Goal: Contribute content: Add original content to the website for others to see

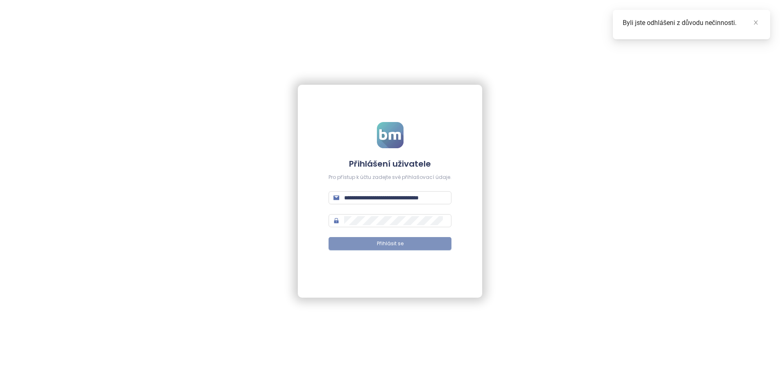
click at [409, 244] on button "Přihlásit se" at bounding box center [389, 243] width 123 height 13
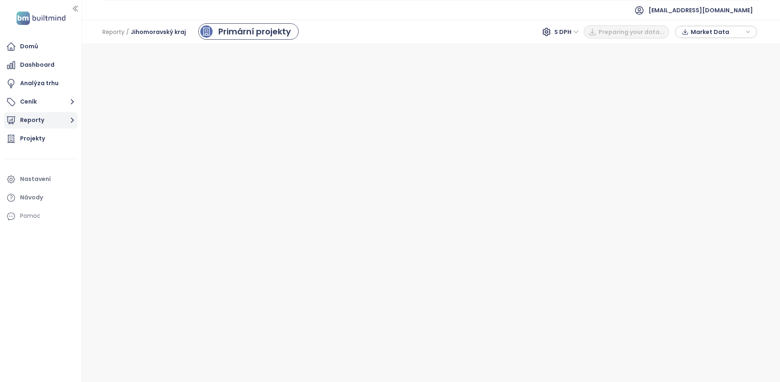
click at [69, 119] on icon "button" at bounding box center [72, 120] width 10 height 10
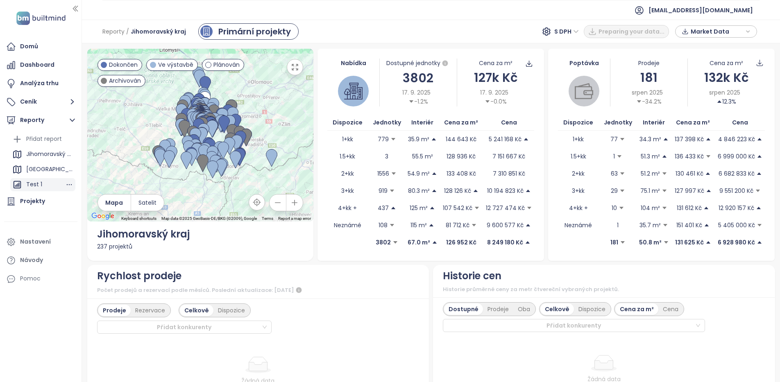
click at [32, 184] on div "Test 1" at bounding box center [34, 184] width 16 height 10
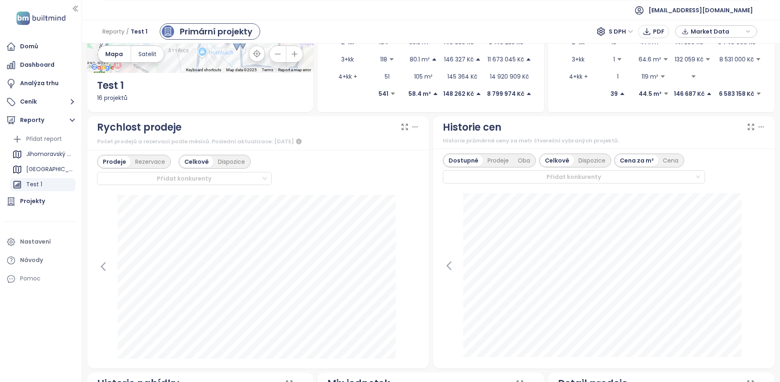
scroll to position [123, 0]
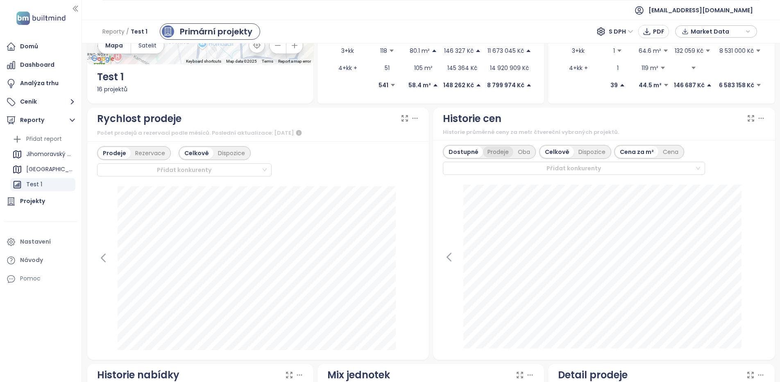
click at [489, 151] on div "Prodeje" at bounding box center [498, 151] width 30 height 11
click at [523, 153] on div "Oba" at bounding box center [523, 151] width 21 height 11
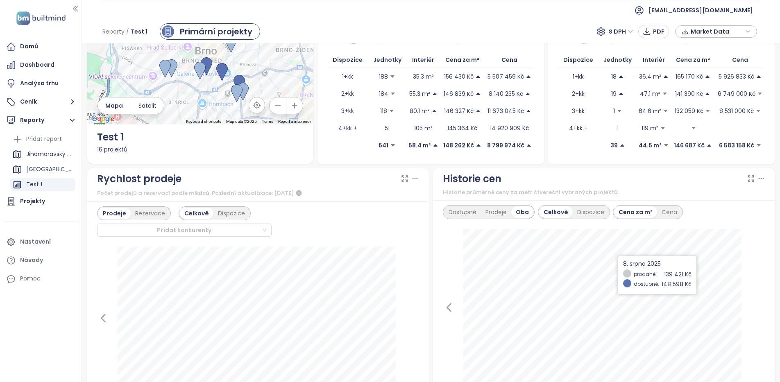
scroll to position [0, 0]
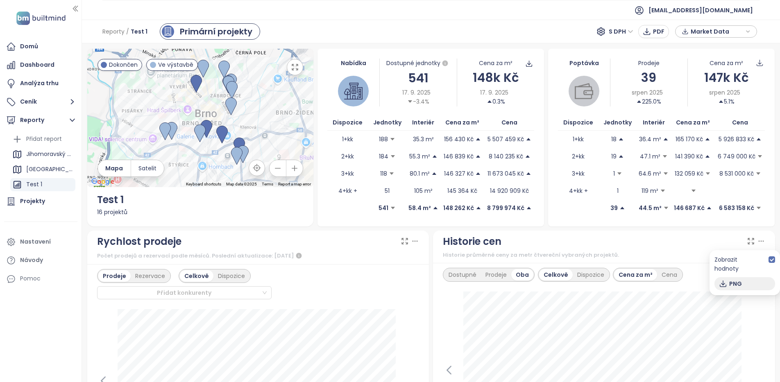
click at [736, 279] on span "PNG" at bounding box center [735, 283] width 13 height 9
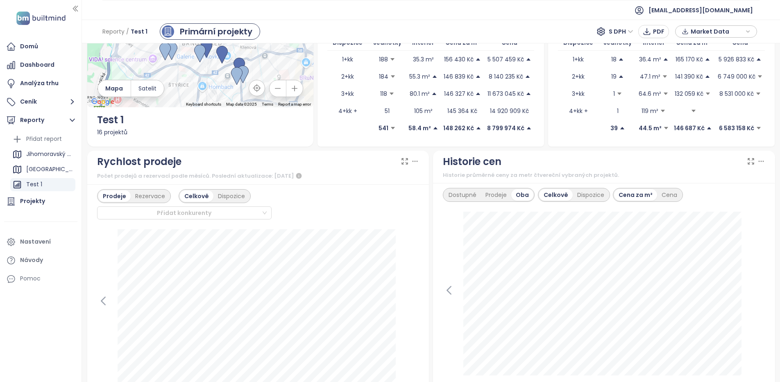
scroll to position [123, 0]
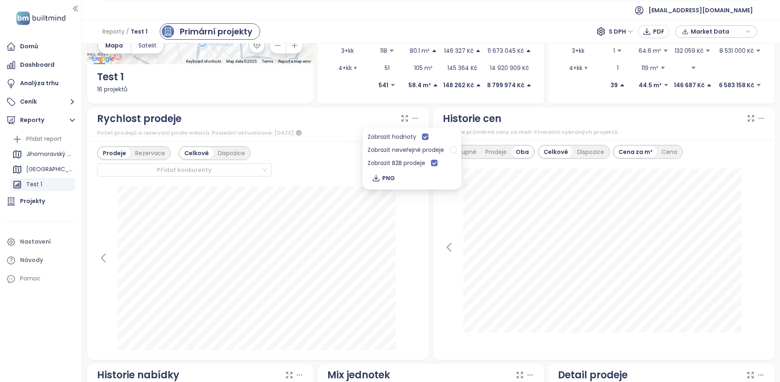
click at [412, 119] on icon at bounding box center [415, 118] width 8 height 8
click at [411, 120] on icon at bounding box center [415, 118] width 8 height 8
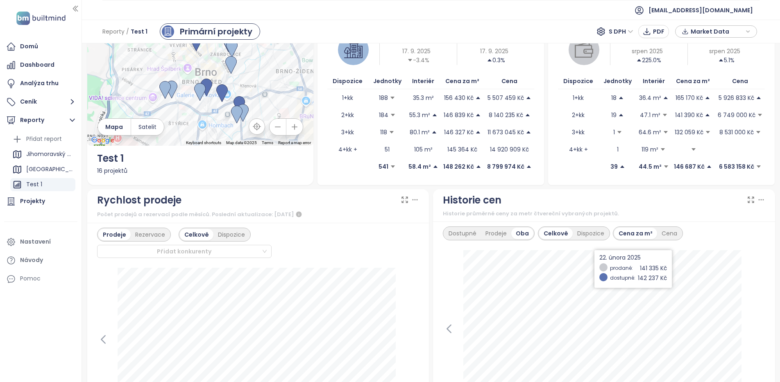
scroll to position [0, 0]
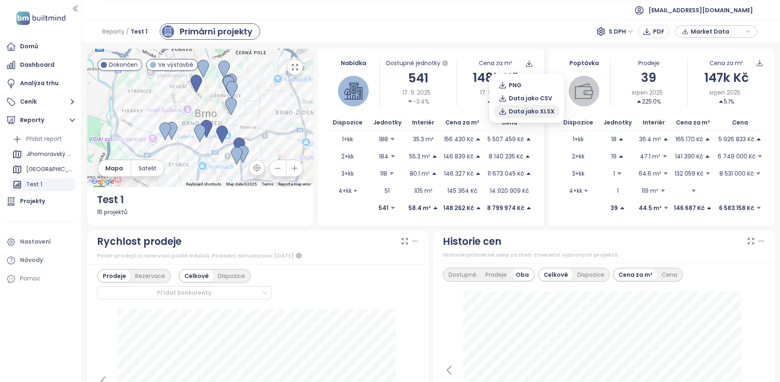
click at [532, 111] on span "Data jako XLSX" at bounding box center [532, 111] width 46 height 9
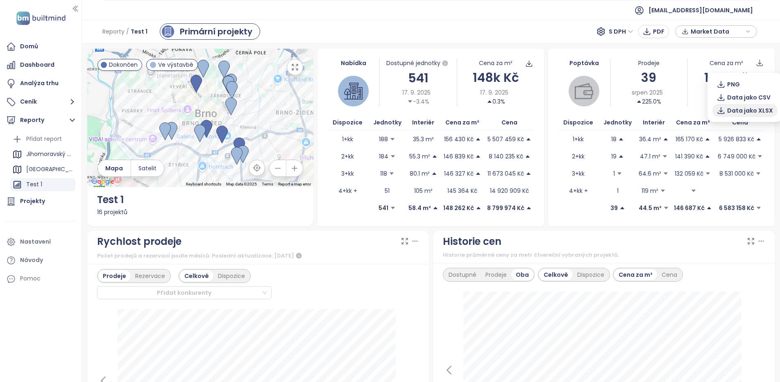
click at [756, 111] on span "Data jako XLSX" at bounding box center [750, 110] width 46 height 9
click at [47, 140] on div "Přidat report" at bounding box center [44, 139] width 36 height 10
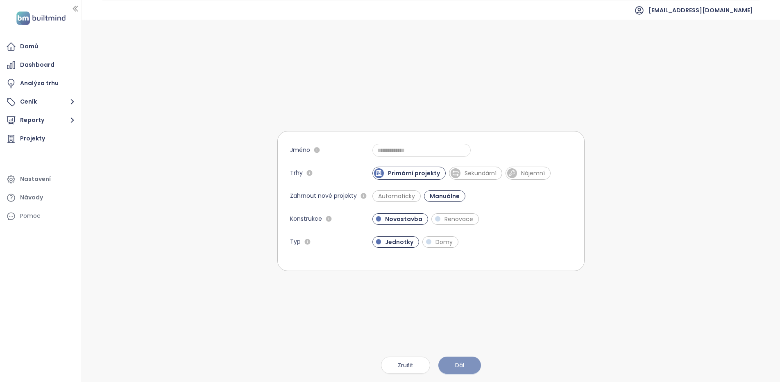
click at [465, 363] on button "Dál" at bounding box center [459, 365] width 43 height 17
click at [403, 147] on input "Jméno" at bounding box center [421, 150] width 98 height 13
type input "**********"
click at [459, 366] on span "Dál" at bounding box center [459, 365] width 9 height 9
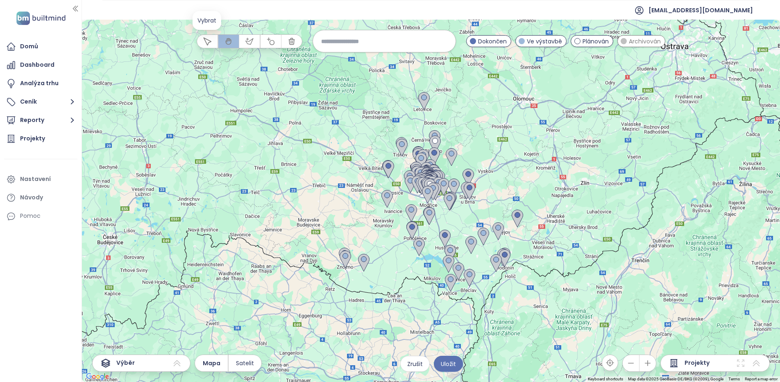
click at [208, 41] on icon "button" at bounding box center [207, 41] width 8 height 8
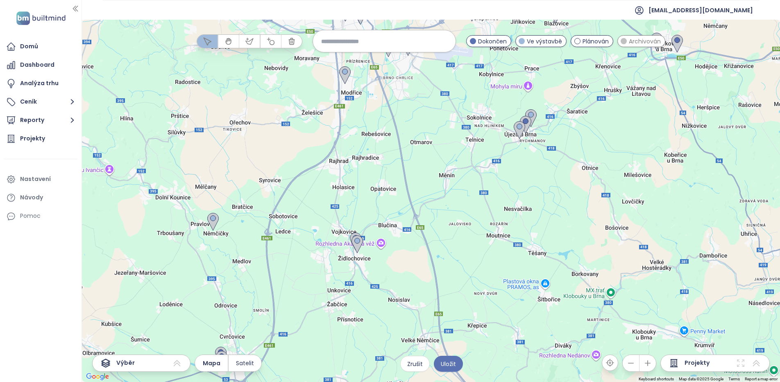
drag, startPoint x: 319, startPoint y: 149, endPoint x: 350, endPoint y: 353, distance: 206.0
click at [350, 353] on div at bounding box center [431, 201] width 698 height 362
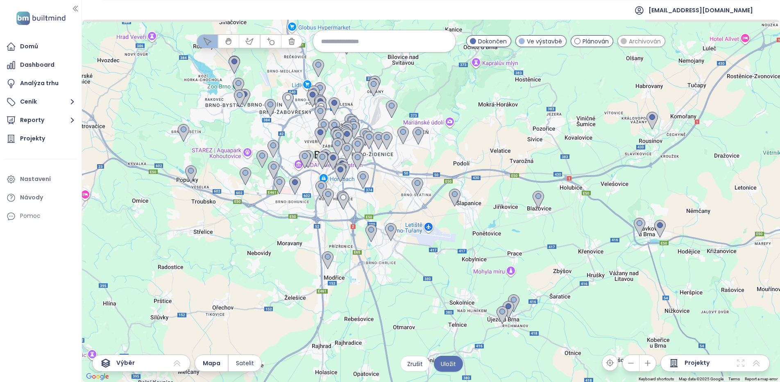
drag, startPoint x: 383, startPoint y: 177, endPoint x: 356, endPoint y: 282, distance: 108.7
click at [368, 340] on div at bounding box center [431, 201] width 698 height 362
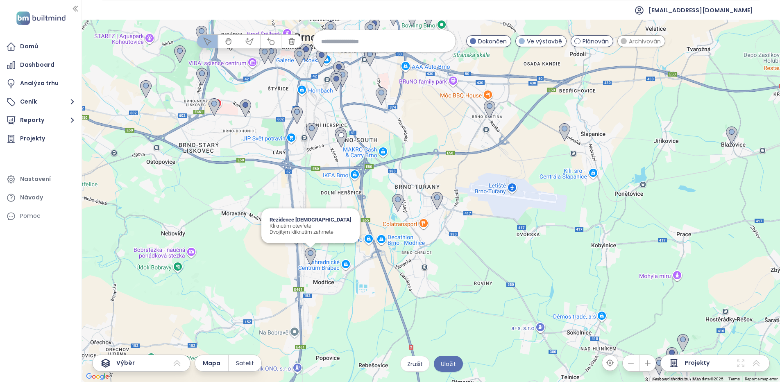
click at [313, 254] on img at bounding box center [310, 257] width 11 height 18
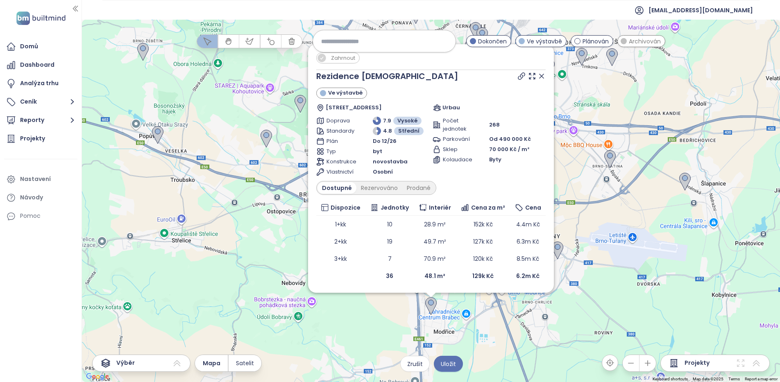
click at [350, 58] on span "Zahrnout" at bounding box center [343, 58] width 32 height 10
click at [482, 319] on div "Zahrnout Rezidence Dios Ve výstavbě Husova 593, 664 42 [GEOGRAPHIC_DATA], Czech…" at bounding box center [431, 201] width 698 height 362
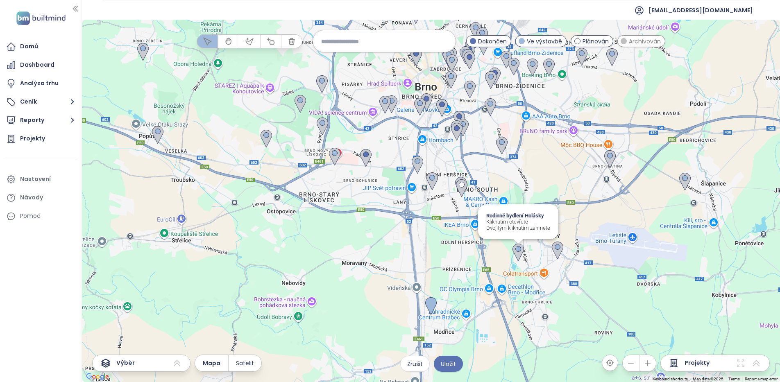
click at [519, 249] on img at bounding box center [517, 253] width 11 height 18
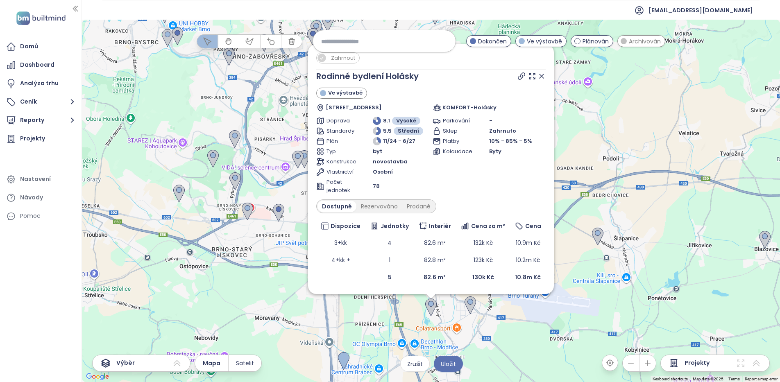
click at [328, 59] on span "Zahrnout" at bounding box center [343, 58] width 32 height 10
click at [340, 58] on span "Zahrnout" at bounding box center [344, 58] width 35 height 10
click at [523, 346] on div "Zahrnout Rodinné bydlení Holásky Ve výstavbě Holásky 101/101, Holásky, 620 00 […" at bounding box center [431, 201] width 698 height 362
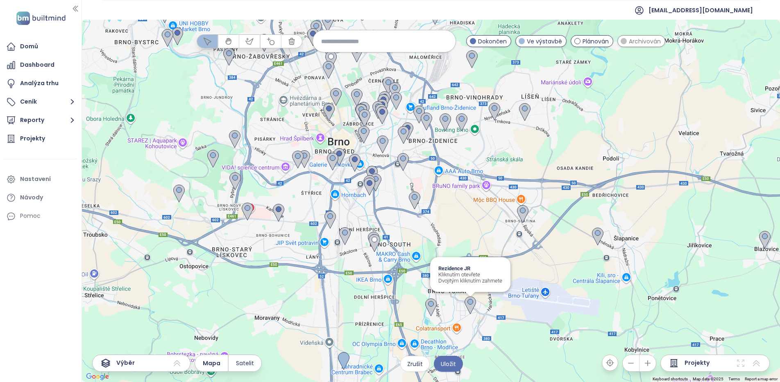
click at [468, 308] on img at bounding box center [469, 306] width 11 height 18
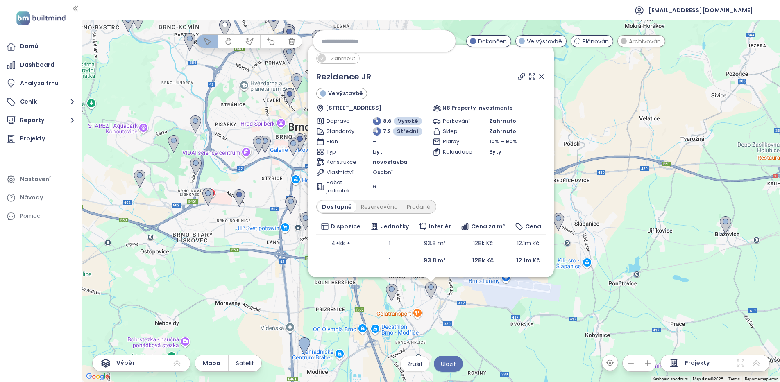
click at [521, 325] on div "Zahrnout Rezidence JR Ve výstavbě Rolencova 640/106, 620 00 [GEOGRAPHIC_DATA]-[…" at bounding box center [431, 201] width 698 height 362
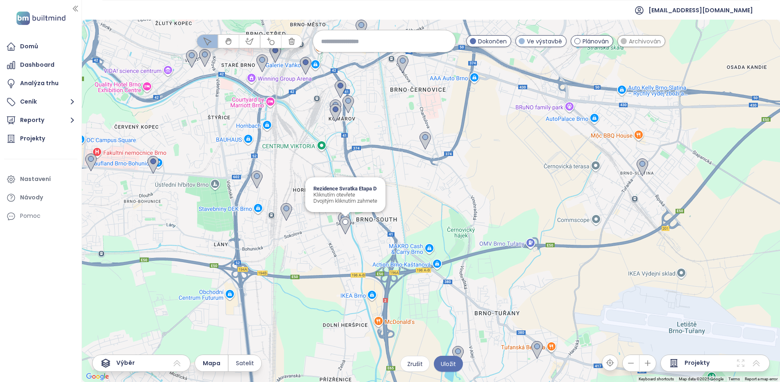
click at [344, 224] on img at bounding box center [345, 226] width 11 height 18
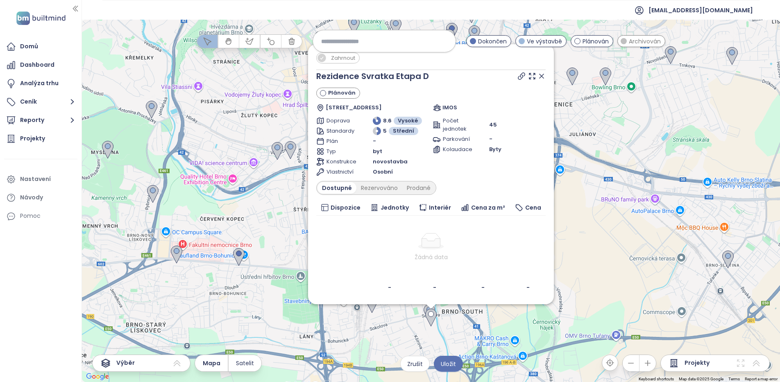
click at [432, 316] on img at bounding box center [430, 318] width 11 height 18
click at [427, 308] on div at bounding box center [431, 306] width 10 height 5
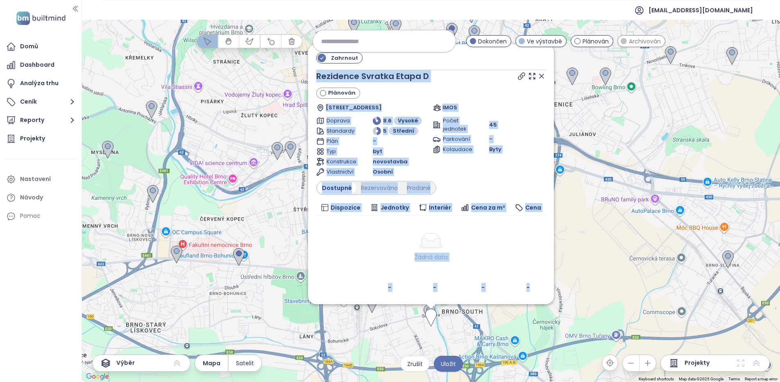
click at [427, 308] on div at bounding box center [431, 306] width 10 height 5
click at [466, 326] on div "Zahrnout Rezidence Svratka Etapa D Plánován Jižní 791/1, 619 00 [GEOGRAPHIC_DAT…" at bounding box center [431, 201] width 698 height 362
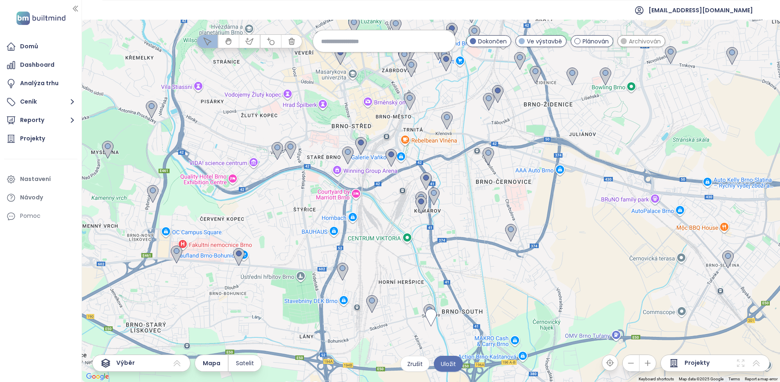
click at [396, 331] on div at bounding box center [431, 201] width 698 height 362
click at [428, 308] on img at bounding box center [428, 313] width 11 height 18
click at [430, 315] on img at bounding box center [430, 318] width 11 height 18
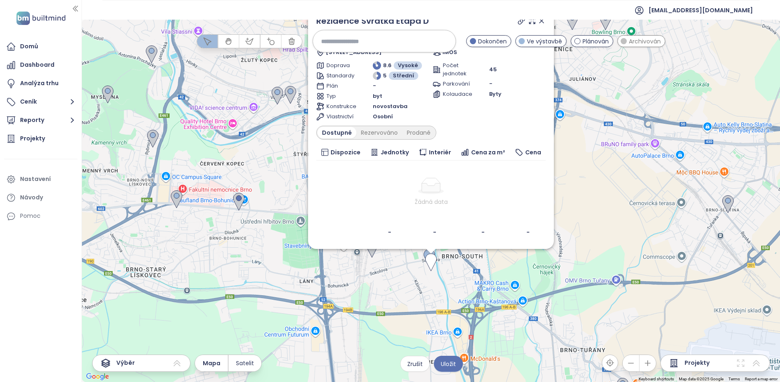
click at [431, 279] on div "Zahrnout Rezidence Svratka Etapa D Plánován Jižní 791/1, 619 00 [GEOGRAPHIC_DAT…" at bounding box center [431, 201] width 698 height 362
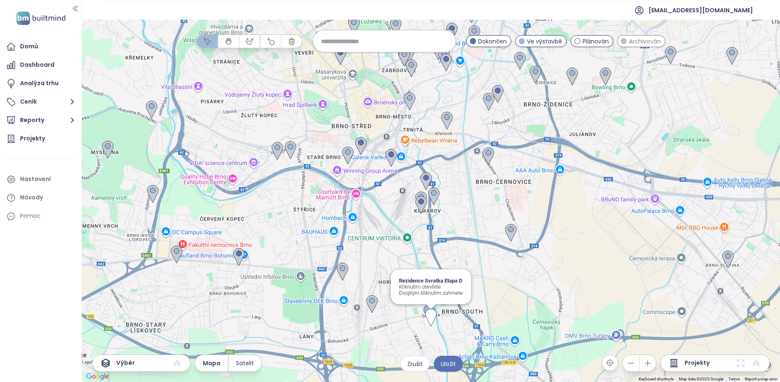
click at [433, 315] on img at bounding box center [430, 318] width 11 height 18
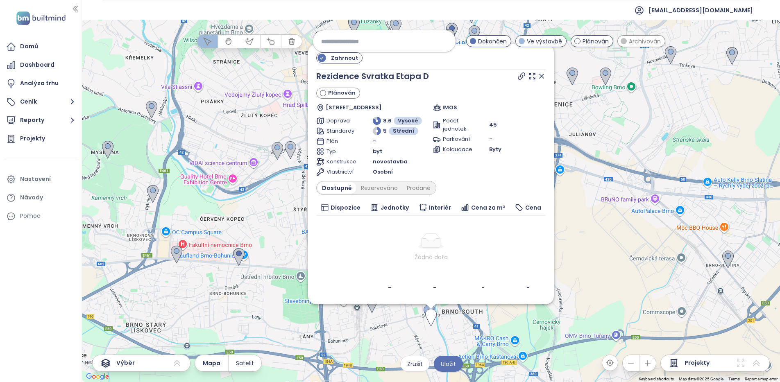
click at [348, 253] on div "Žádná data" at bounding box center [430, 257] width 223 height 9
click at [477, 240] on div at bounding box center [430, 241] width 223 height 16
click at [387, 336] on div "Zahrnout Rezidence Svratka Etapa D Plánován Jižní 791/1, 619 00 [GEOGRAPHIC_DAT…" at bounding box center [431, 201] width 698 height 362
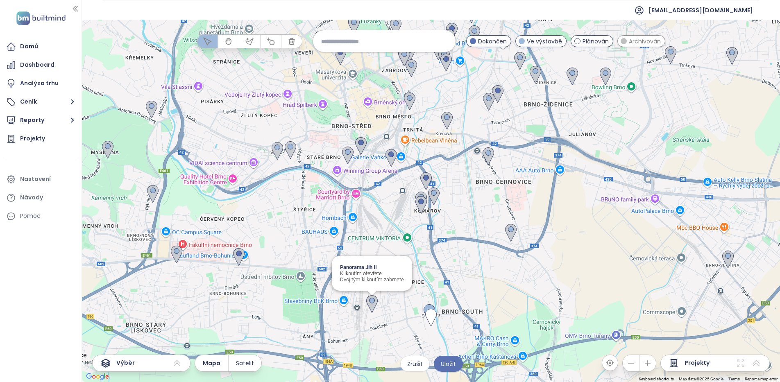
click at [371, 304] on img at bounding box center [371, 304] width 11 height 18
click at [342, 267] on img at bounding box center [342, 272] width 11 height 18
click at [240, 252] on img at bounding box center [238, 257] width 11 height 18
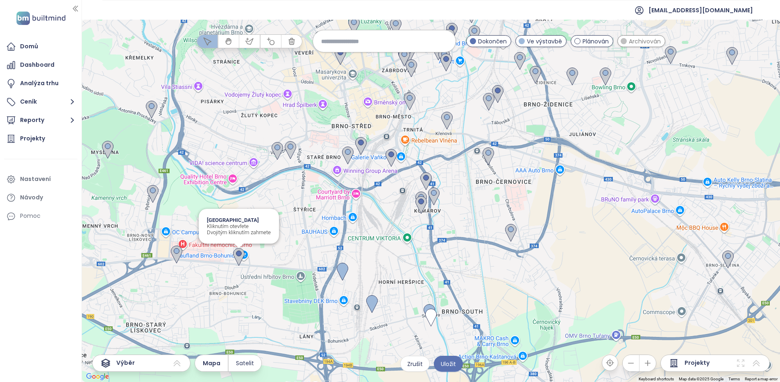
click at [240, 252] on img at bounding box center [238, 257] width 11 height 18
click at [177, 251] on img at bounding box center [176, 255] width 11 height 18
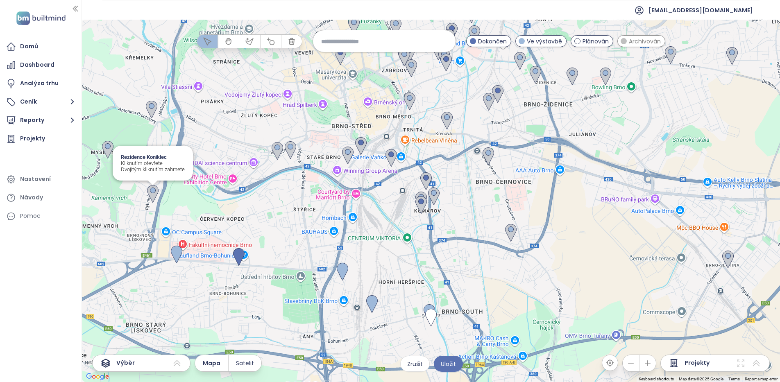
click at [153, 191] on img at bounding box center [152, 194] width 11 height 18
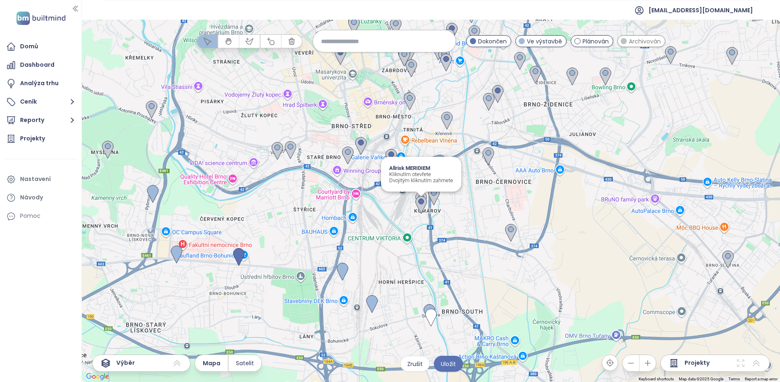
click at [421, 202] on img at bounding box center [420, 205] width 11 height 18
click at [434, 194] on img at bounding box center [433, 197] width 11 height 18
click at [421, 194] on img at bounding box center [420, 201] width 11 height 18
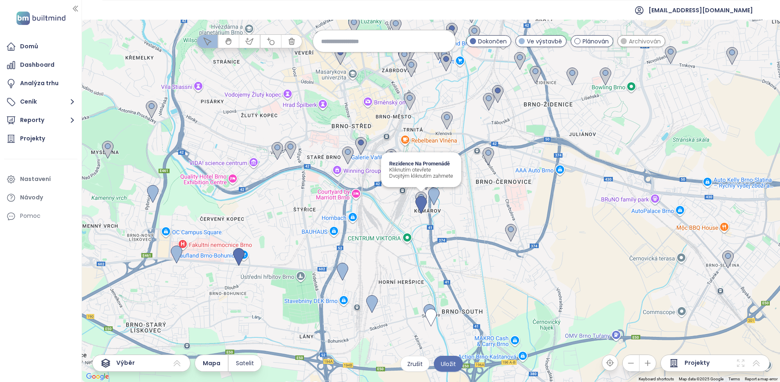
click at [421, 194] on img at bounding box center [420, 201] width 11 height 18
click at [426, 178] on img at bounding box center [425, 181] width 11 height 18
click at [488, 156] on img at bounding box center [487, 156] width 11 height 18
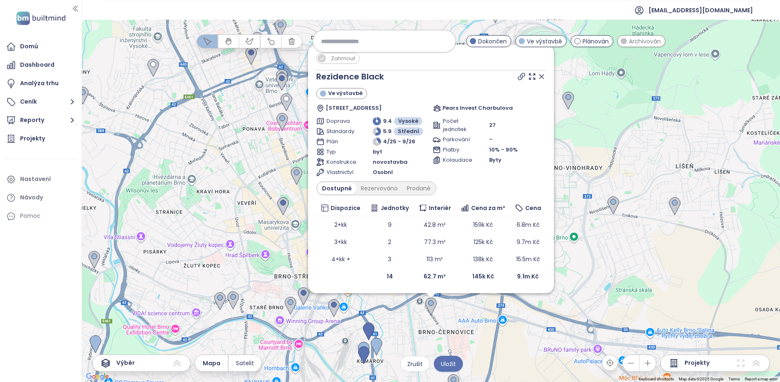
click at [473, 345] on div "Zahrnout Rezidence Black Ve výstavbě Charbulova 615/50, 618 00 [GEOGRAPHIC_DATA…" at bounding box center [431, 201] width 698 height 362
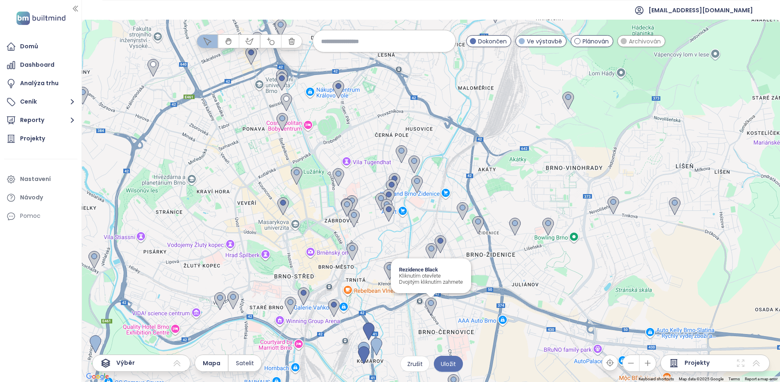
click at [431, 304] on img at bounding box center [430, 307] width 11 height 18
click at [389, 268] on img at bounding box center [389, 271] width 11 height 18
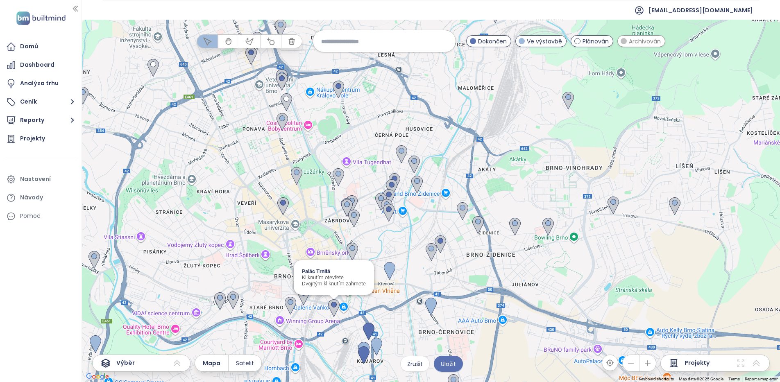
click at [331, 305] on img at bounding box center [333, 308] width 11 height 18
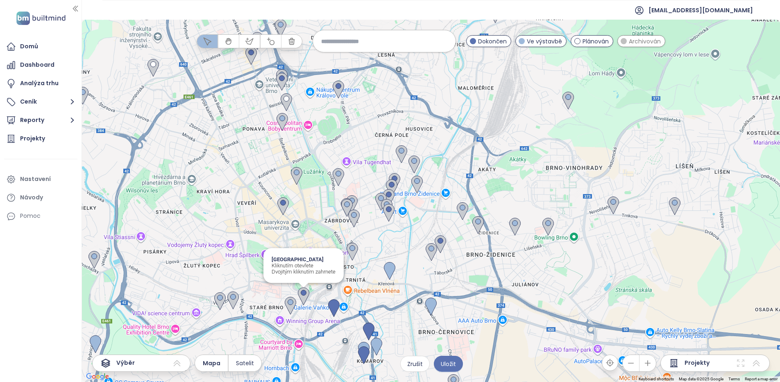
click at [303, 294] on img at bounding box center [303, 297] width 11 height 18
click at [291, 302] on img at bounding box center [290, 306] width 11 height 18
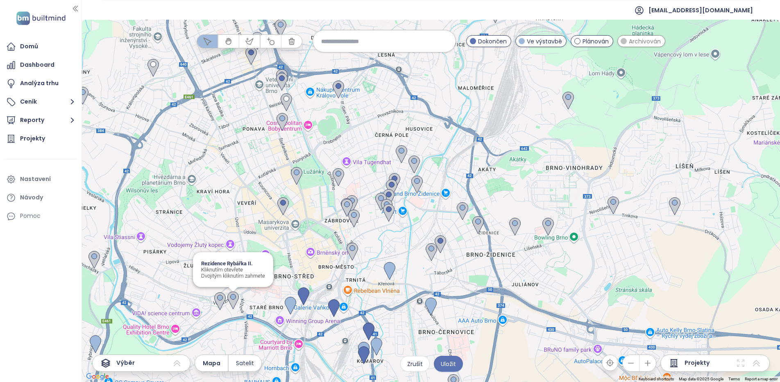
click at [236, 299] on img at bounding box center [232, 301] width 11 height 18
click at [221, 298] on img at bounding box center [219, 301] width 11 height 18
click at [220, 298] on img at bounding box center [219, 301] width 11 height 18
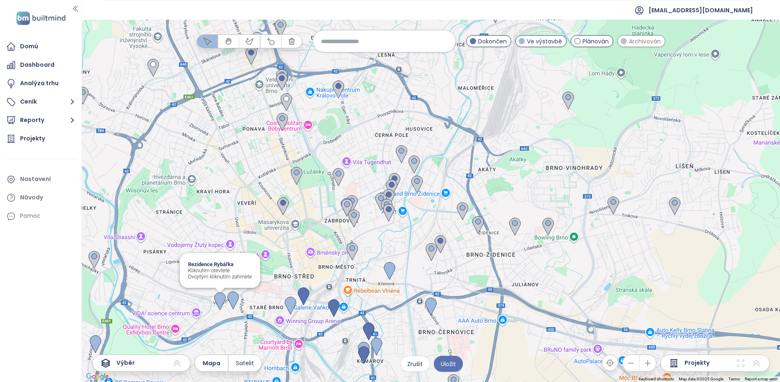
click at [220, 298] on img at bounding box center [219, 301] width 11 height 18
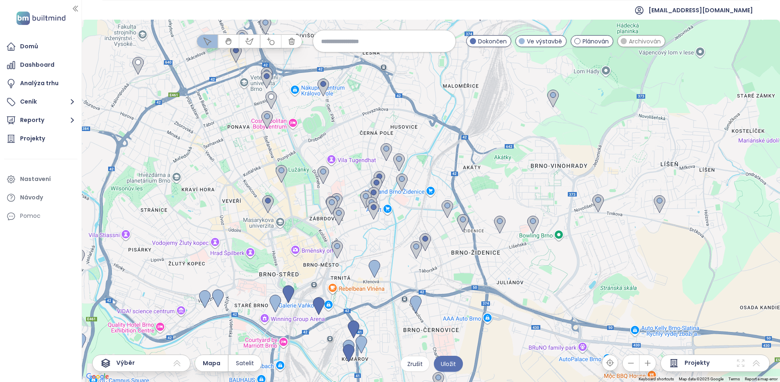
drag, startPoint x: 161, startPoint y: 291, endPoint x: 149, endPoint y: 289, distance: 12.1
click at [149, 289] on div at bounding box center [431, 201] width 698 height 362
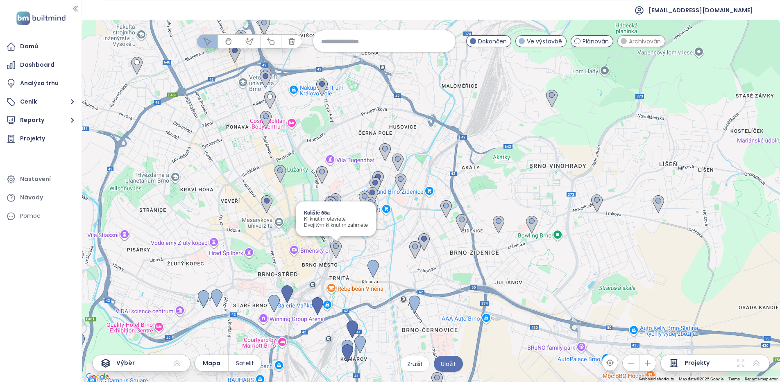
click at [335, 245] on img at bounding box center [335, 250] width 11 height 18
click at [414, 249] on img at bounding box center [414, 250] width 11 height 18
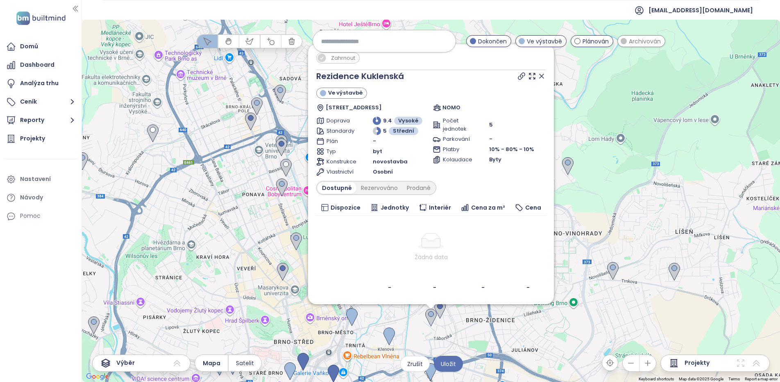
click at [597, 217] on div "Zahrnout Rezidence Kuklenská Ve výstavbě Kuklenská 537/26, 615 00 [GEOGRAPHIC_D…" at bounding box center [431, 201] width 698 height 362
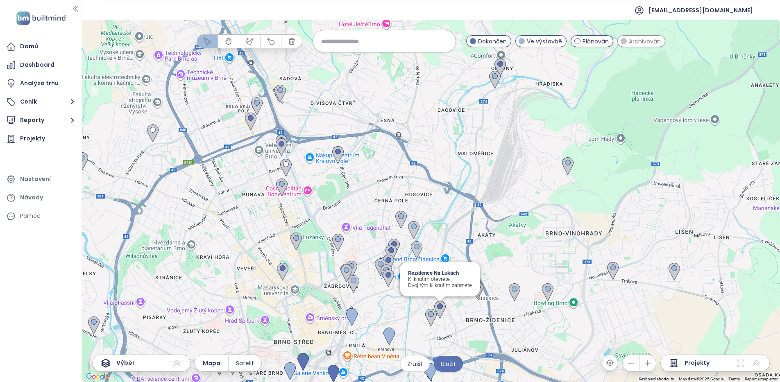
click at [439, 307] on img at bounding box center [439, 310] width 11 height 18
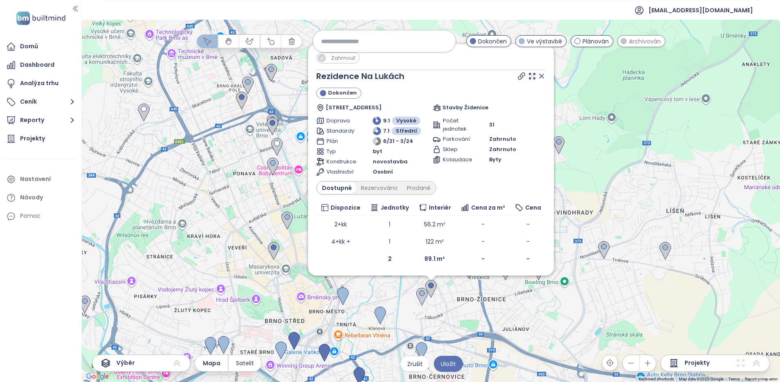
click at [541, 79] on icon at bounding box center [541, 76] width 8 height 8
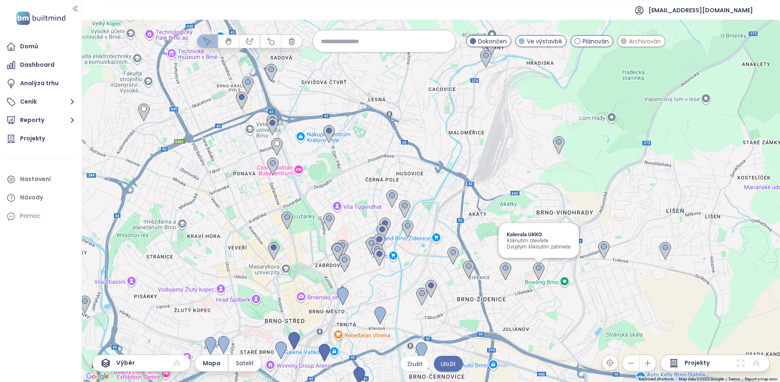
click at [536, 265] on img at bounding box center [538, 272] width 11 height 18
click at [504, 269] on img at bounding box center [505, 272] width 11 height 18
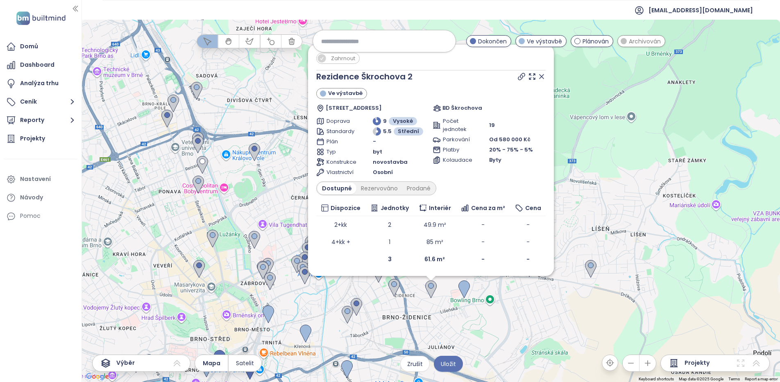
click at [542, 76] on icon at bounding box center [541, 77] width 4 height 4
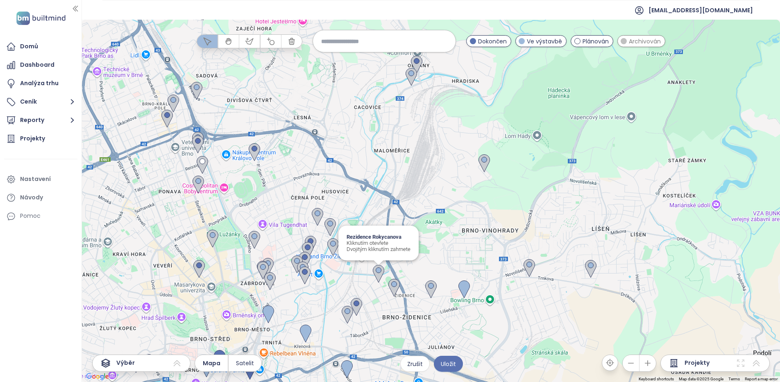
click at [379, 272] on img at bounding box center [378, 274] width 11 height 18
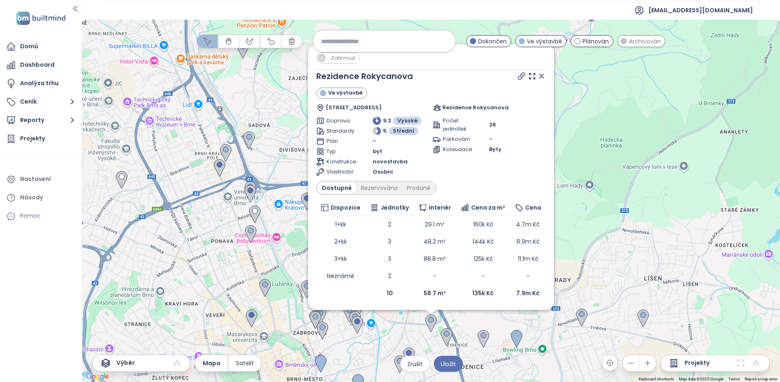
click at [543, 77] on icon at bounding box center [541, 76] width 8 height 8
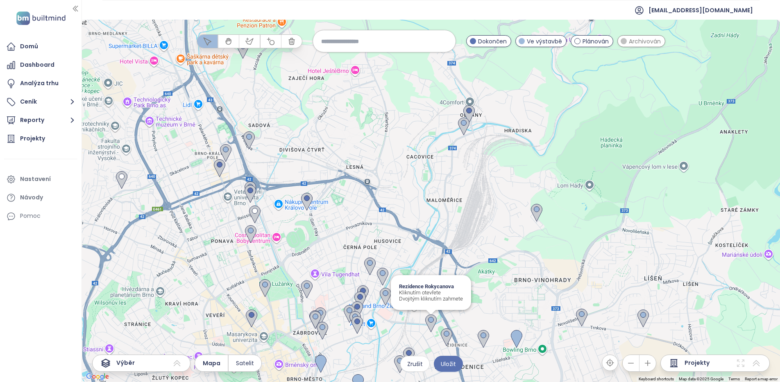
click at [431, 322] on img at bounding box center [430, 324] width 11 height 18
click at [356, 322] on img at bounding box center [356, 325] width 11 height 18
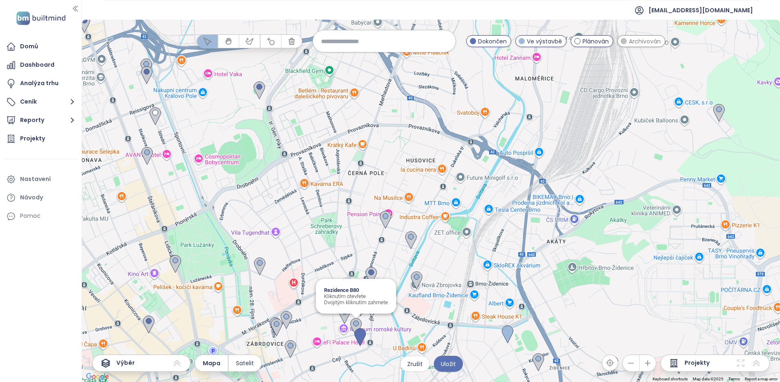
click at [355, 321] on img at bounding box center [355, 327] width 11 height 18
click at [342, 312] on img at bounding box center [344, 315] width 11 height 18
click at [288, 344] on img at bounding box center [290, 349] width 11 height 18
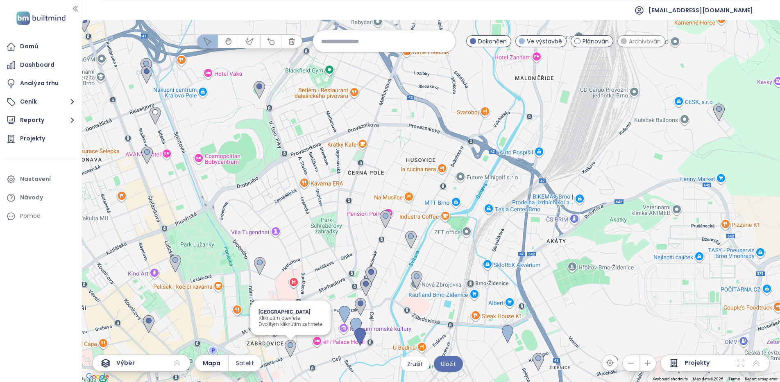
click at [288, 344] on img at bounding box center [290, 349] width 11 height 18
click at [288, 318] on img at bounding box center [286, 320] width 11 height 18
click at [276, 324] on img at bounding box center [276, 327] width 11 height 18
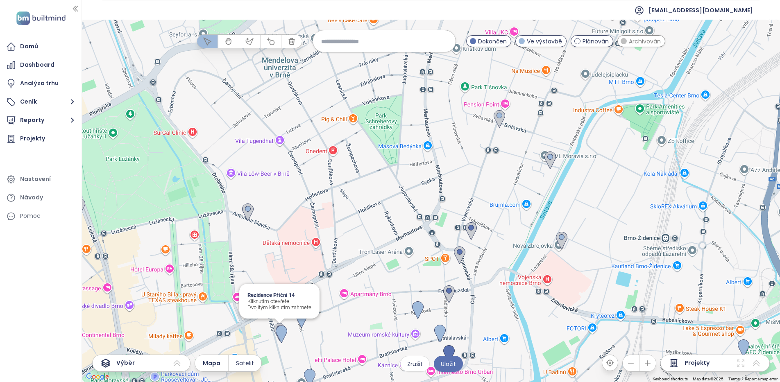
click at [275, 324] on img at bounding box center [279, 332] width 11 height 18
click at [448, 290] on img at bounding box center [448, 294] width 11 height 18
click at [457, 254] on img at bounding box center [459, 256] width 11 height 18
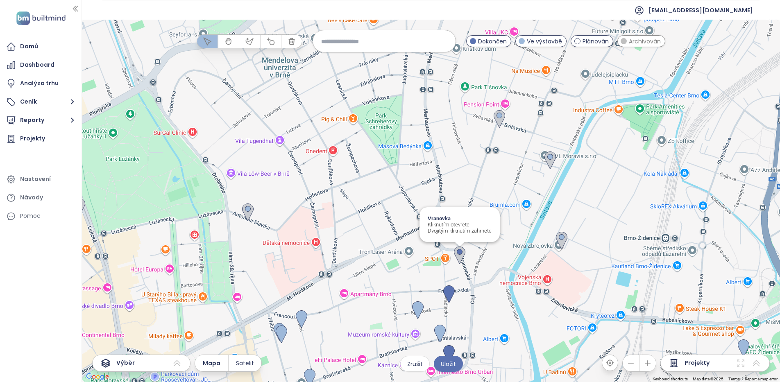
click at [457, 254] on img at bounding box center [459, 256] width 11 height 18
click at [550, 154] on img at bounding box center [549, 161] width 11 height 18
click at [471, 228] on img at bounding box center [470, 231] width 11 height 18
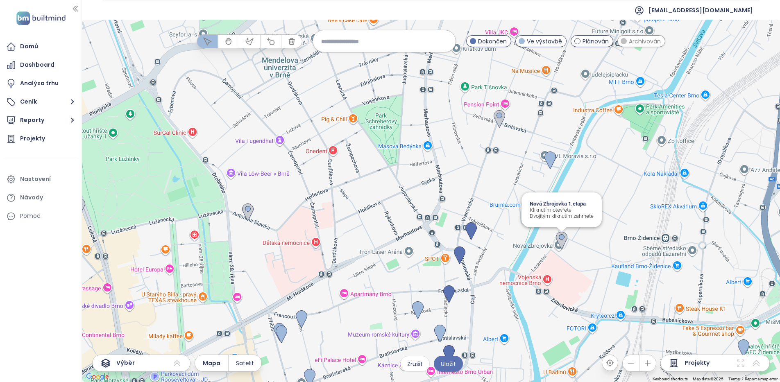
click at [562, 237] on img at bounding box center [561, 241] width 11 height 18
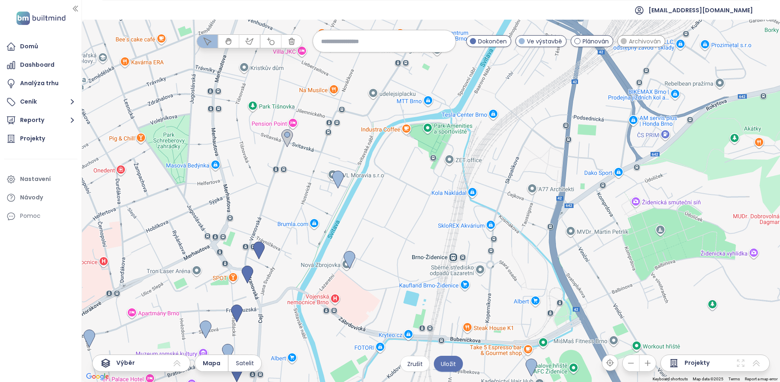
drag, startPoint x: 644, startPoint y: 296, endPoint x: 431, endPoint y: 315, distance: 214.3
click at [431, 315] on div at bounding box center [431, 201] width 698 height 362
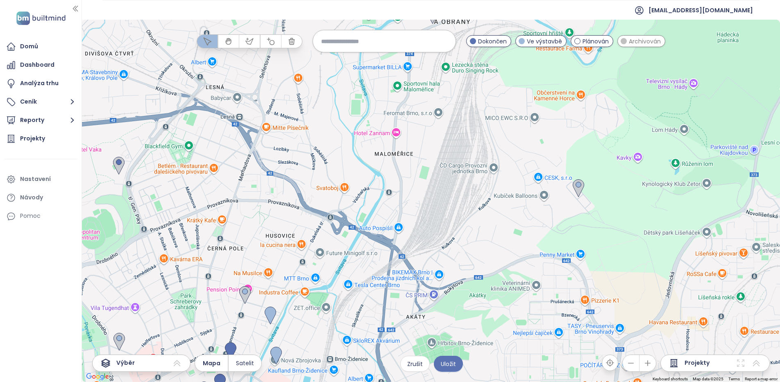
drag, startPoint x: 624, startPoint y: 226, endPoint x: 512, endPoint y: 274, distance: 122.2
click at [466, 303] on div at bounding box center [431, 201] width 698 height 362
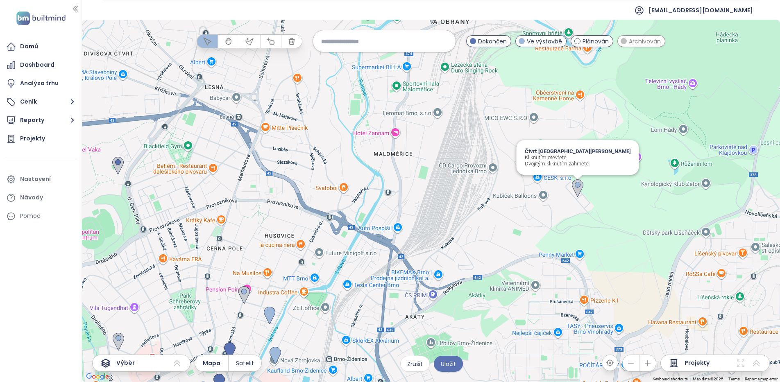
click at [579, 183] on img at bounding box center [577, 188] width 11 height 18
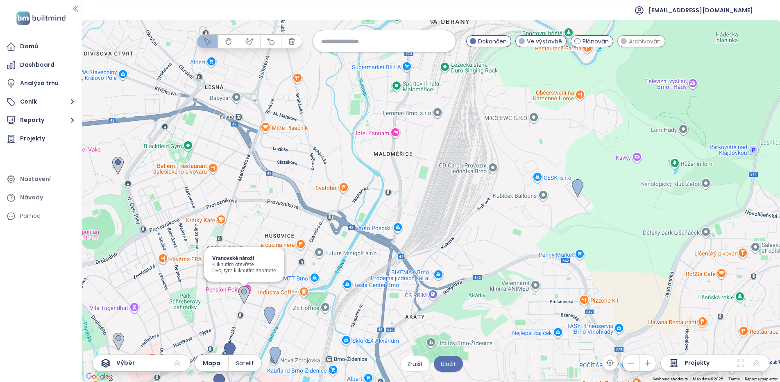
click at [245, 292] on img at bounding box center [243, 295] width 11 height 18
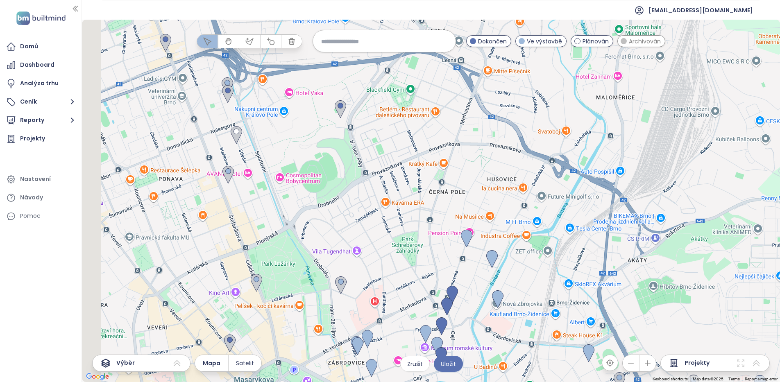
drag, startPoint x: 198, startPoint y: 312, endPoint x: 425, endPoint y: 254, distance: 233.8
click at [425, 254] on div at bounding box center [431, 201] width 698 height 362
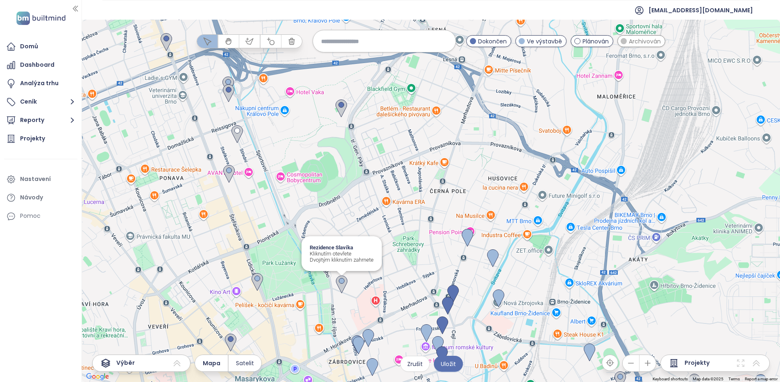
click at [344, 280] on img at bounding box center [341, 285] width 11 height 18
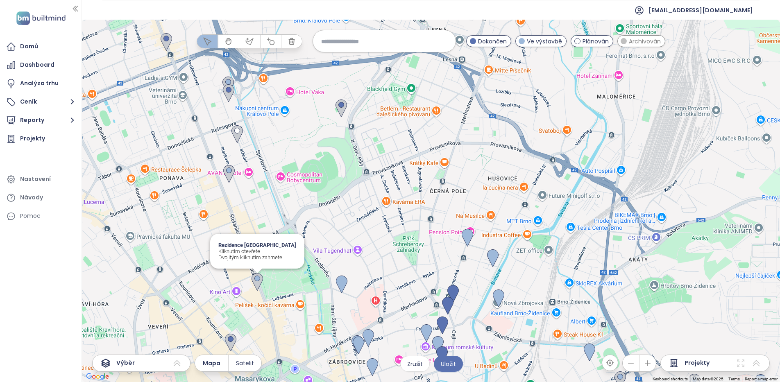
click at [256, 279] on img at bounding box center [256, 282] width 11 height 18
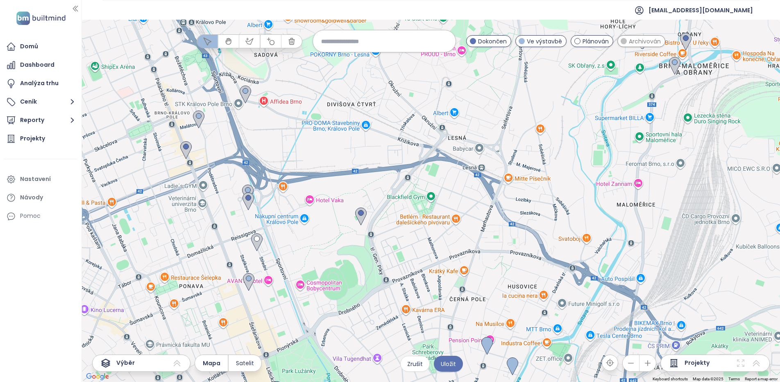
drag, startPoint x: 351, startPoint y: 168, endPoint x: 371, endPoint y: 283, distance: 117.2
click at [371, 283] on div at bounding box center [431, 201] width 698 height 362
click at [246, 280] on img at bounding box center [248, 282] width 11 height 18
click at [359, 213] on img at bounding box center [360, 217] width 11 height 18
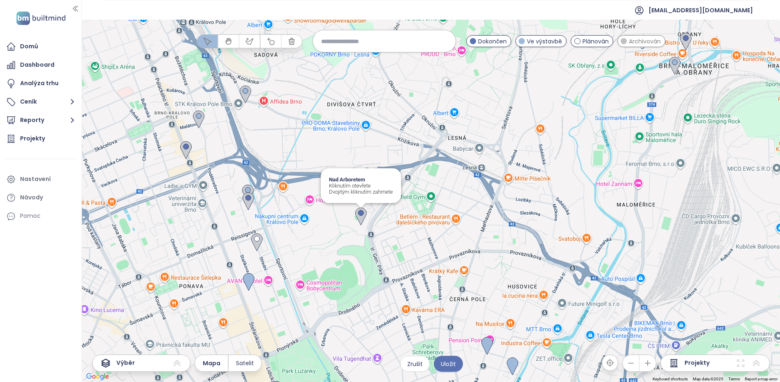
click at [359, 213] on img at bounding box center [360, 217] width 11 height 18
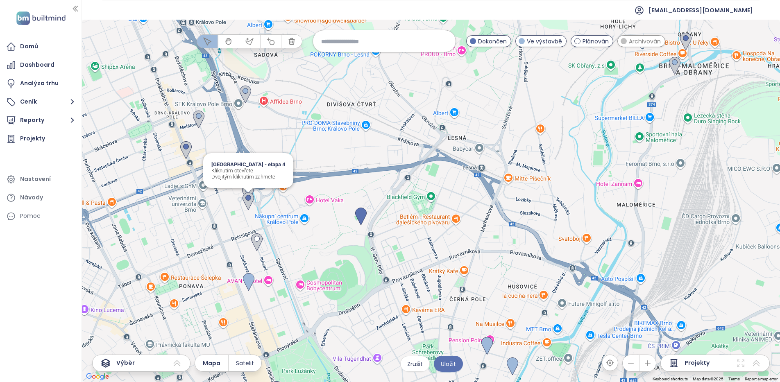
click at [245, 198] on img at bounding box center [247, 201] width 11 height 18
click at [247, 189] on img at bounding box center [247, 194] width 11 height 18
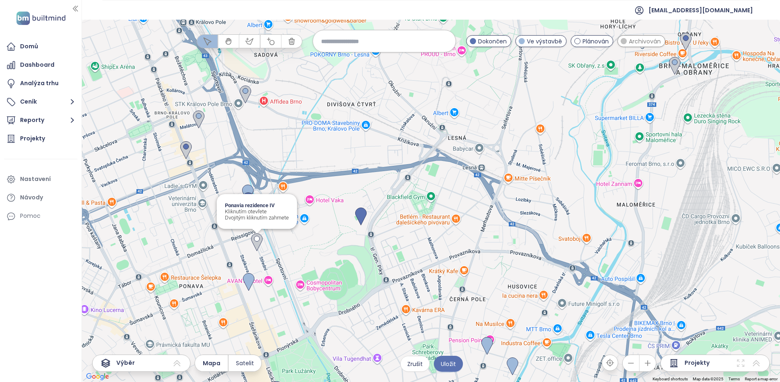
click at [259, 241] on img at bounding box center [256, 242] width 11 height 18
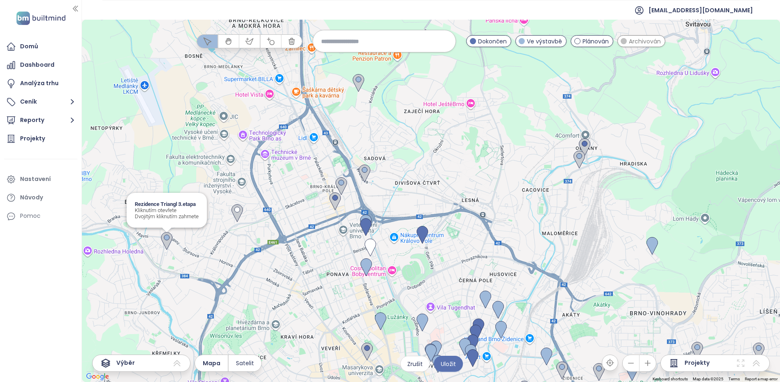
click at [168, 232] on img at bounding box center [166, 241] width 11 height 18
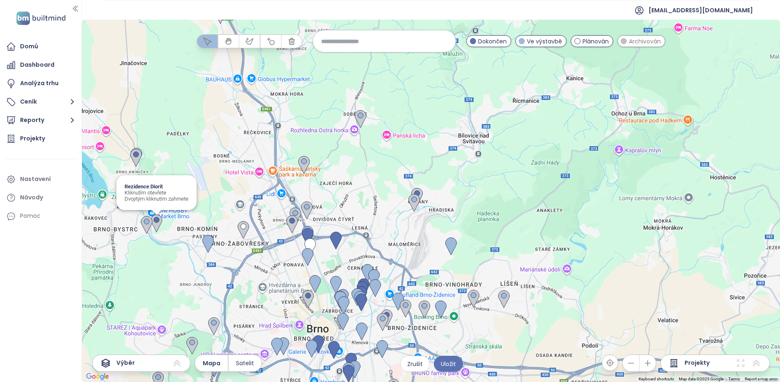
click at [160, 220] on img at bounding box center [156, 224] width 11 height 18
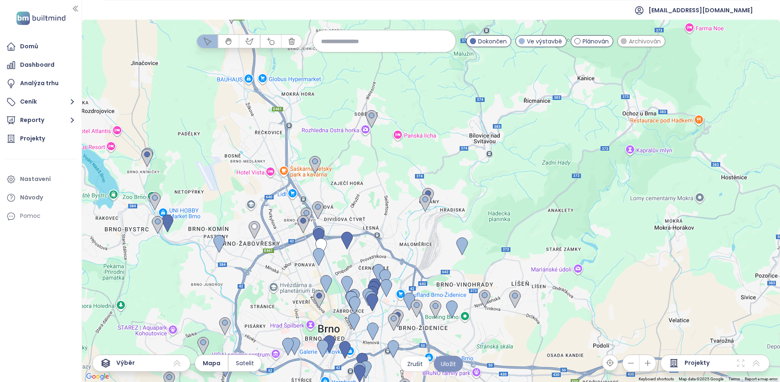
click at [451, 363] on span "Uložit" at bounding box center [448, 364] width 15 height 9
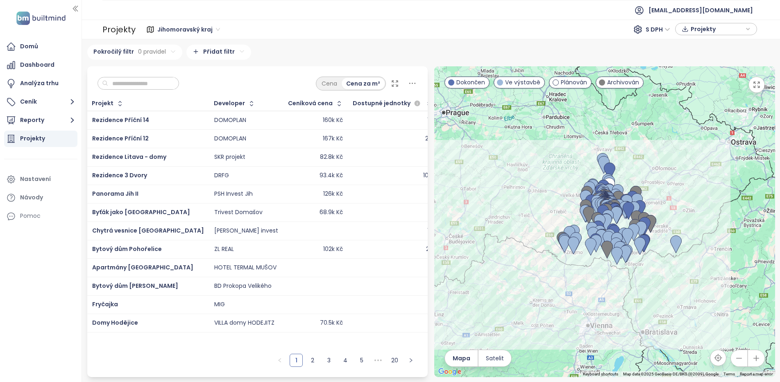
click at [706, 28] on span "Projekty" at bounding box center [717, 29] width 53 height 12
click at [708, 43] on span "XLSX" at bounding box center [703, 44] width 22 height 12
click at [716, 58] on div "XLSX" at bounding box center [719, 61] width 48 height 9
click at [702, 63] on span "Stáhnout" at bounding box center [706, 61] width 29 height 9
click at [704, 27] on span "Projekty" at bounding box center [717, 29] width 53 height 12
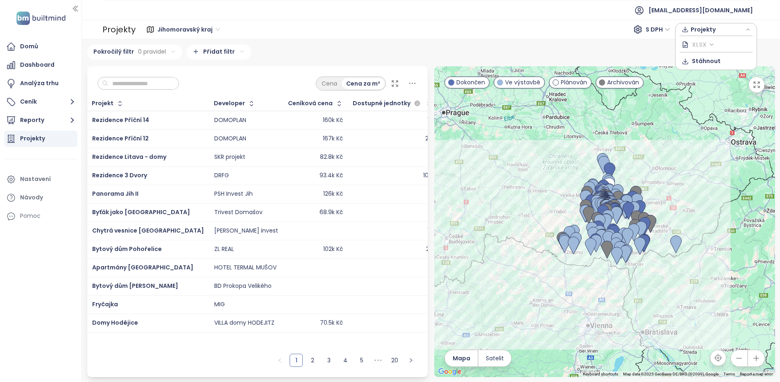
click at [713, 44] on span "XLSX" at bounding box center [703, 44] width 22 height 12
click at [699, 40] on span "XLSX" at bounding box center [703, 44] width 22 height 12
click at [697, 46] on span "XLSX" at bounding box center [703, 44] width 22 height 12
click at [697, 45] on span "XLSX" at bounding box center [703, 44] width 22 height 12
click at [618, 52] on div "Pokročilý filtr 0 pravidel Přidat filtr" at bounding box center [431, 52] width 688 height 15
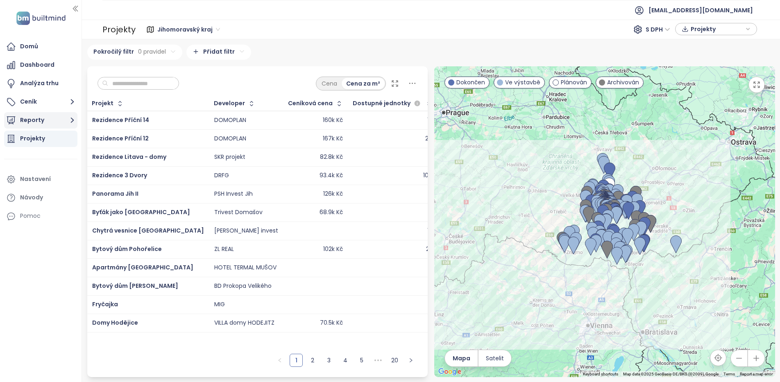
click at [67, 120] on button "Reporty" at bounding box center [40, 120] width 73 height 16
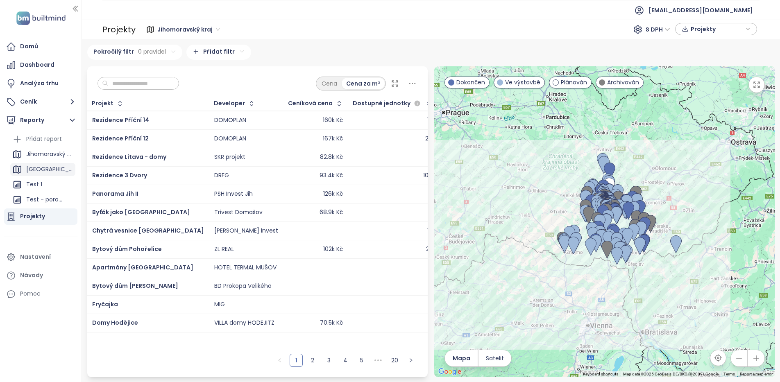
click at [44, 168] on div "[GEOGRAPHIC_DATA]" at bounding box center [42, 169] width 65 height 13
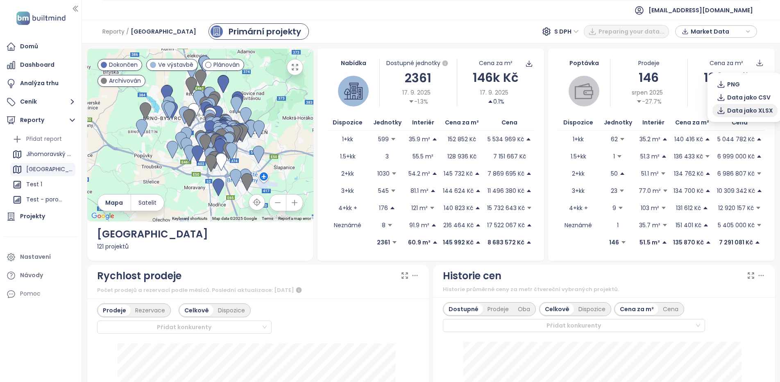
click at [757, 107] on span "Data jako XLSX" at bounding box center [750, 110] width 46 height 9
click at [34, 343] on div "Domů Dashboard Analýza trhu Ceník Reporty Přidat report Jihomoravský kraj Brno …" at bounding box center [41, 191] width 82 height 382
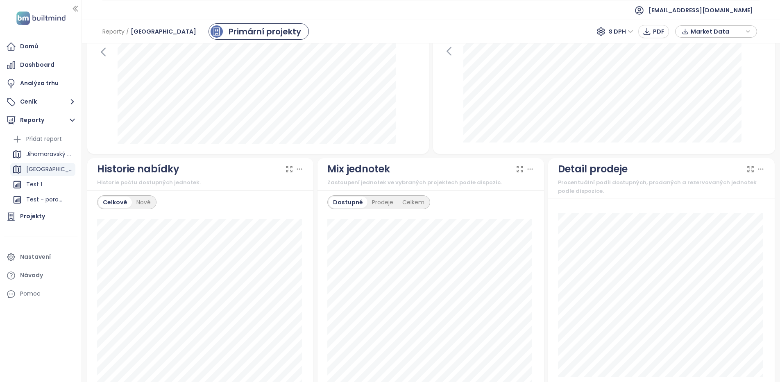
scroll to position [527, 0]
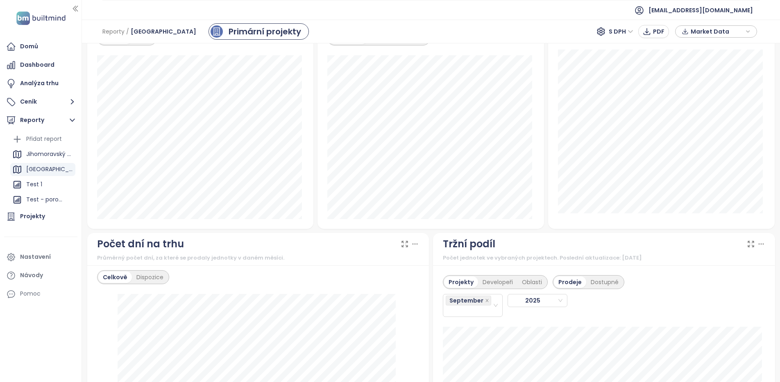
click at [763, 12] on header "[EMAIL_ADDRESS][DOMAIN_NAME]" at bounding box center [431, 10] width 698 height 20
click at [749, 305] on div "Projekty Developeři Oblasti Prodeje Dostupné September 2025" at bounding box center [604, 293] width 322 height 47
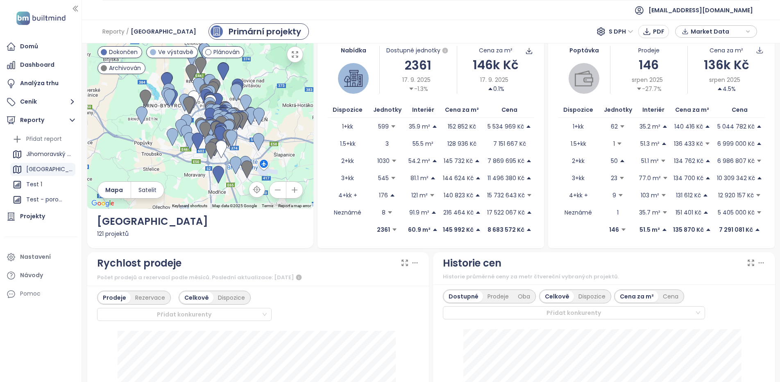
scroll to position [0, 0]
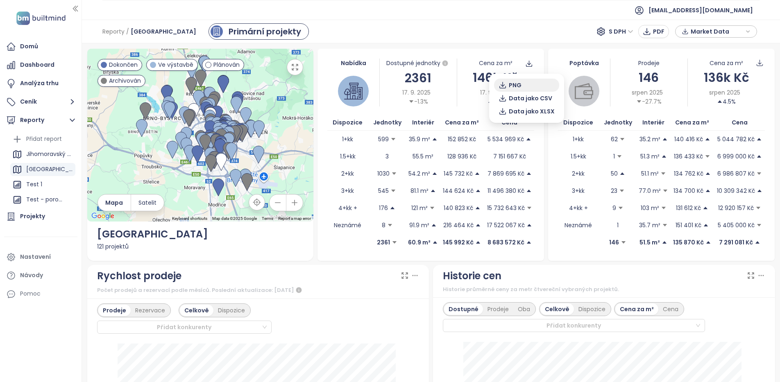
click at [512, 85] on span "PNG" at bounding box center [515, 85] width 13 height 9
